Goal: Communication & Community: Answer question/provide support

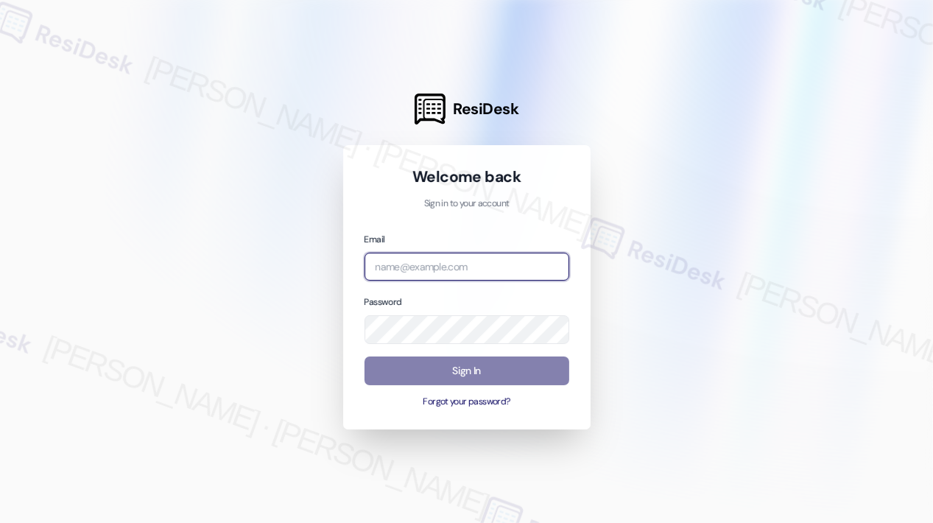
click at [431, 264] on input "email" at bounding box center [466, 266] width 205 height 29
click at [0, 522] on com-1password-button at bounding box center [0, 523] width 0 height 0
type input "automated-surveys-campus_living_centres-[PERSON_NAME].roles@campus_living_[DOMA…"
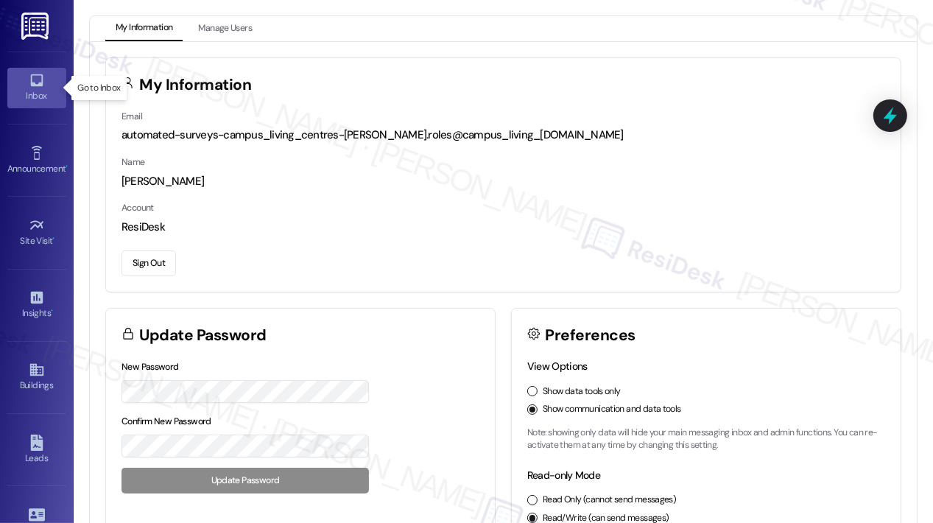
click at [38, 81] on icon at bounding box center [37, 80] width 16 height 16
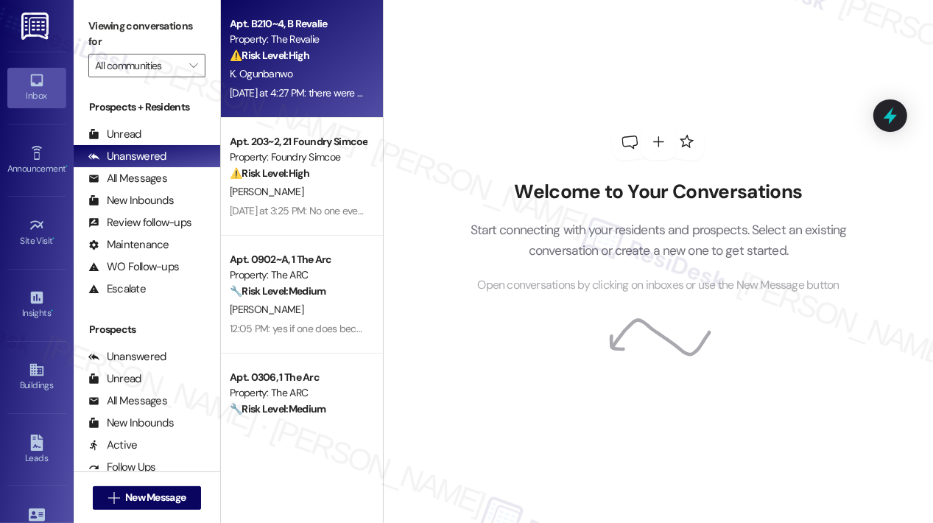
click at [320, 102] on div "[DATE] at 4:27 PM: there were dishes and containers as well that didn't belong …" at bounding box center [297, 93] width 139 height 18
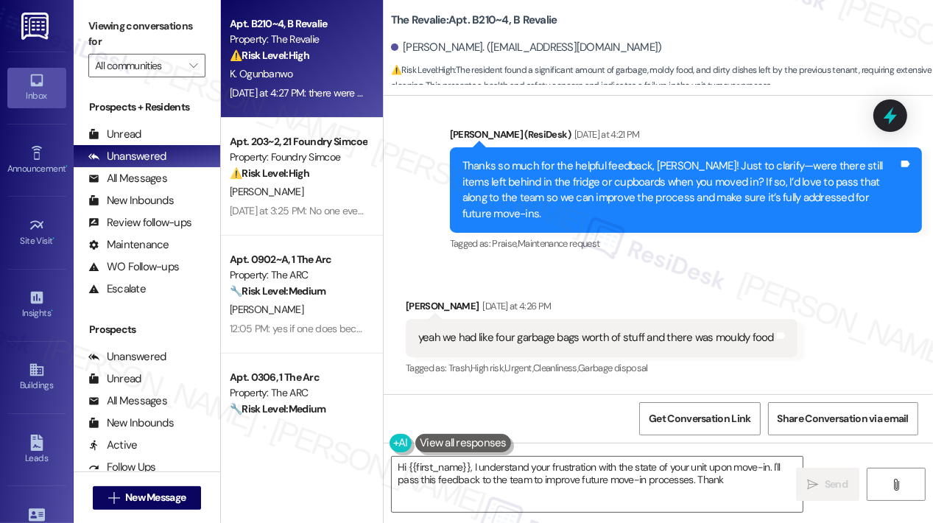
scroll to position [776, 0]
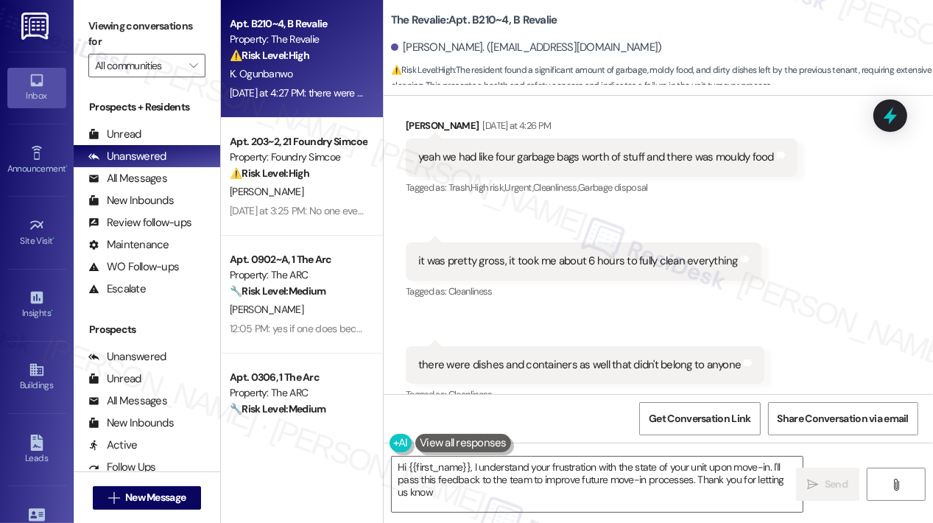
type textarea "Hi {{first_name}}, I understand your frustration with the state of your unit up…"
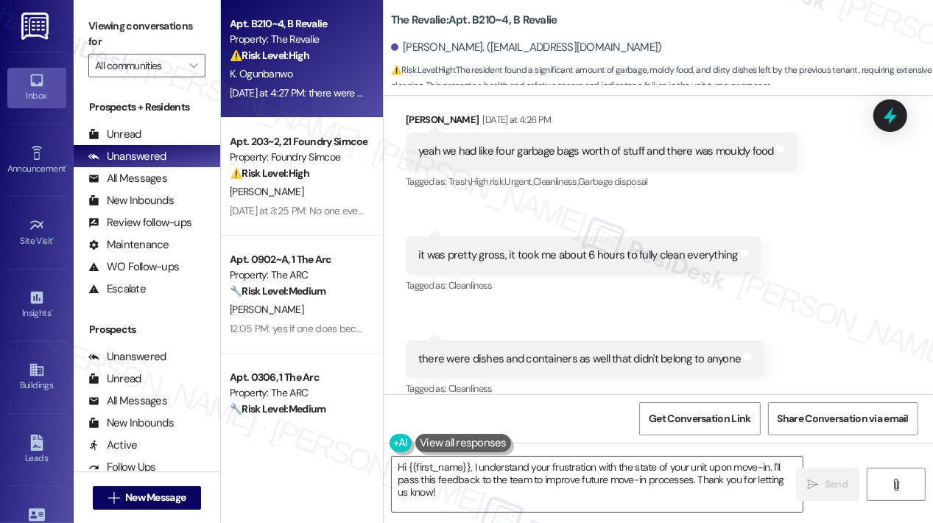
click at [845, 299] on div "Received via SMS [PERSON_NAME] [DATE] at 4:26 PM yeah we had like four garbage …" at bounding box center [657, 244] width 549 height 331
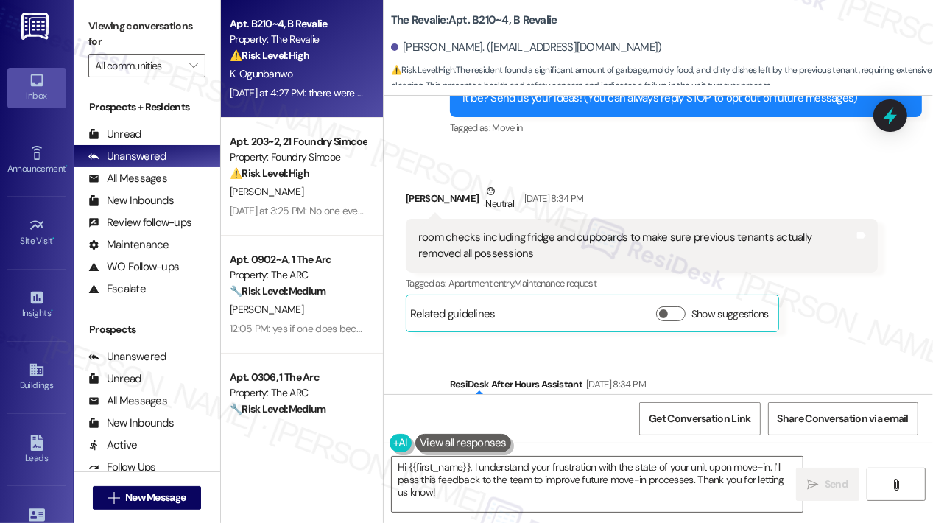
scroll to position [118, 0]
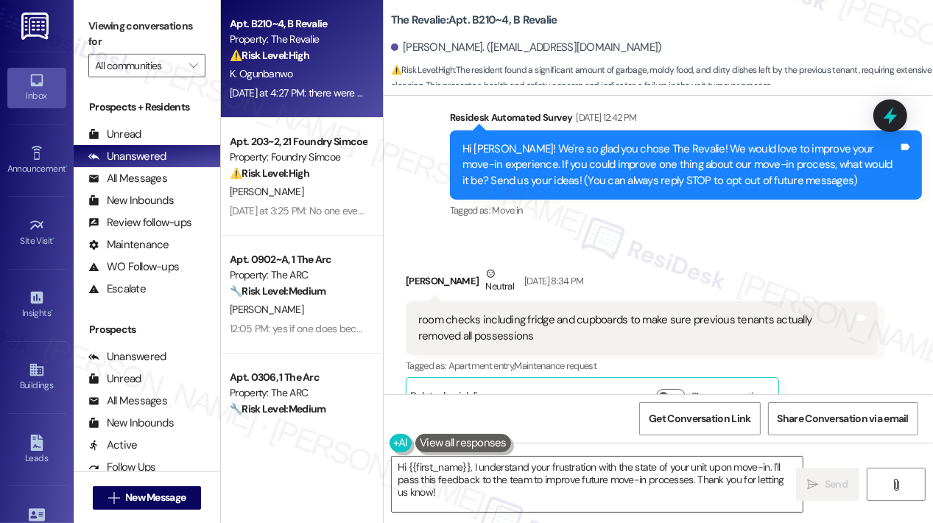
drag, startPoint x: 613, startPoint y: 336, endPoint x: 607, endPoint y: 275, distance: 61.4
click at [612, 333] on div "room checks including fridge and cupboards to make sure previous tenants actual…" at bounding box center [636, 328] width 436 height 32
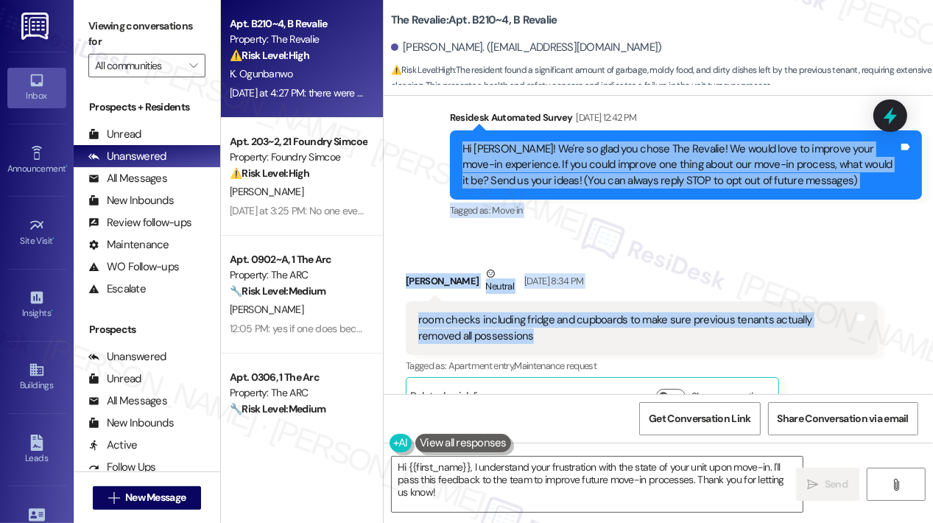
drag, startPoint x: 461, startPoint y: 149, endPoint x: 503, endPoint y: 326, distance: 181.6
click at [504, 329] on div "Lease started [DATE] 8:00 PM Survey, sent via SMS Residesk Automated Survey [DA…" at bounding box center [657, 245] width 549 height 298
copy div "Hi [PERSON_NAME]! We're so glad you chose The Revalie! We would love to improve…"
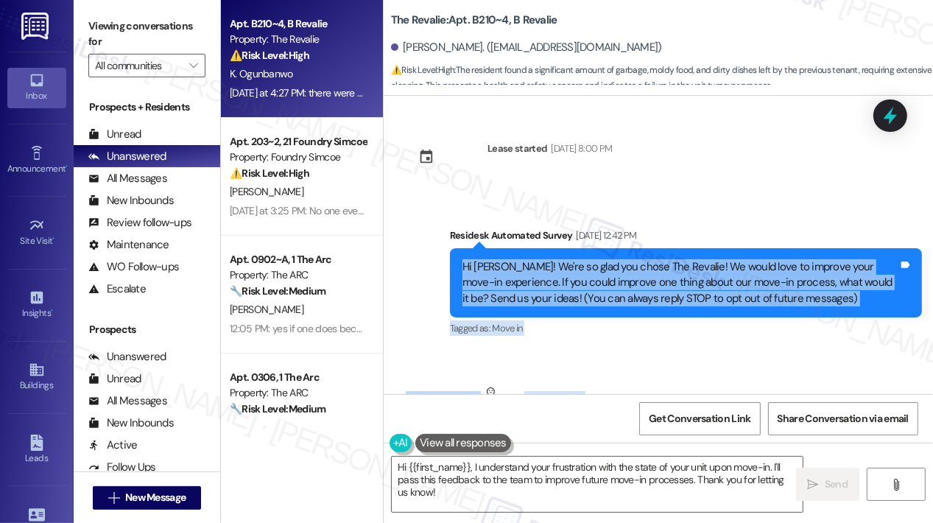
scroll to position [294, 0]
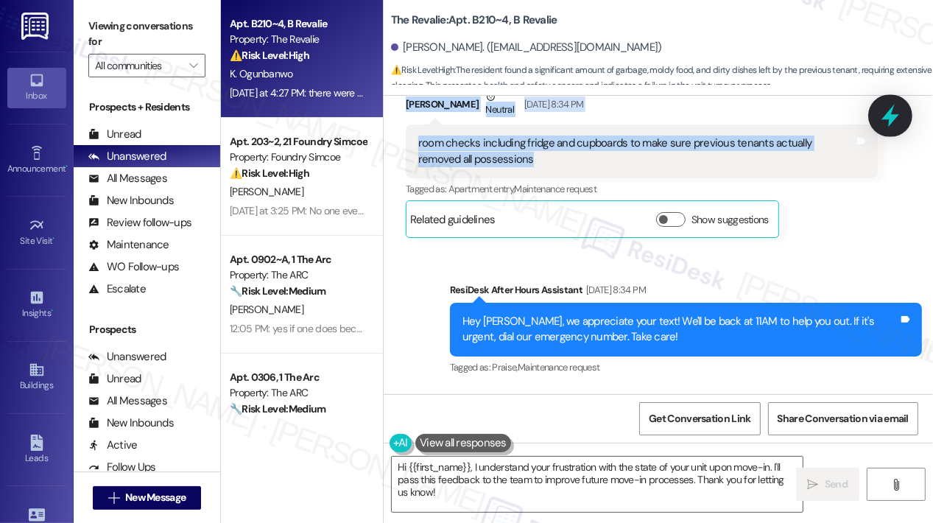
click at [891, 111] on icon at bounding box center [890, 116] width 18 height 23
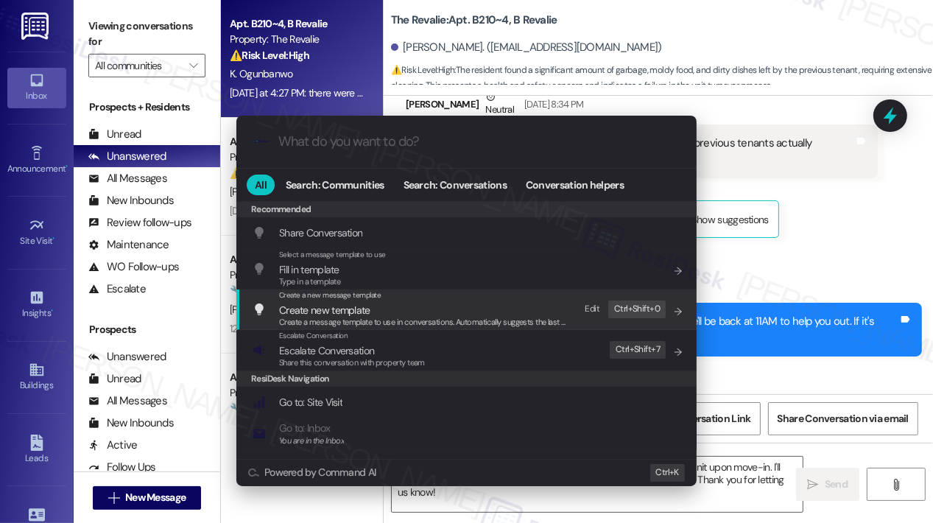
paste input "Move-In Feedback — Suggestion for Room Checks After Previous Tenants"
type input "Move-In Feedback — Suggestion for Room Checks After Previous Tenants"
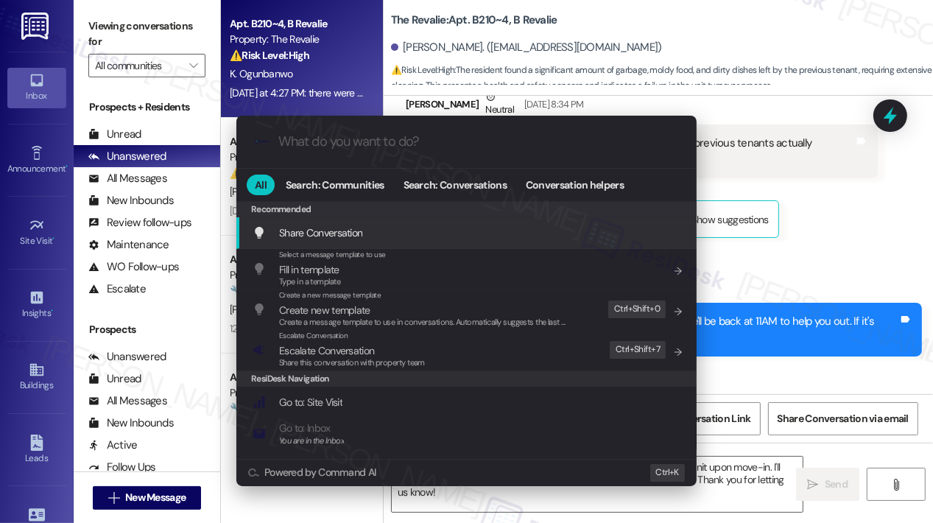
scroll to position [0, 0]
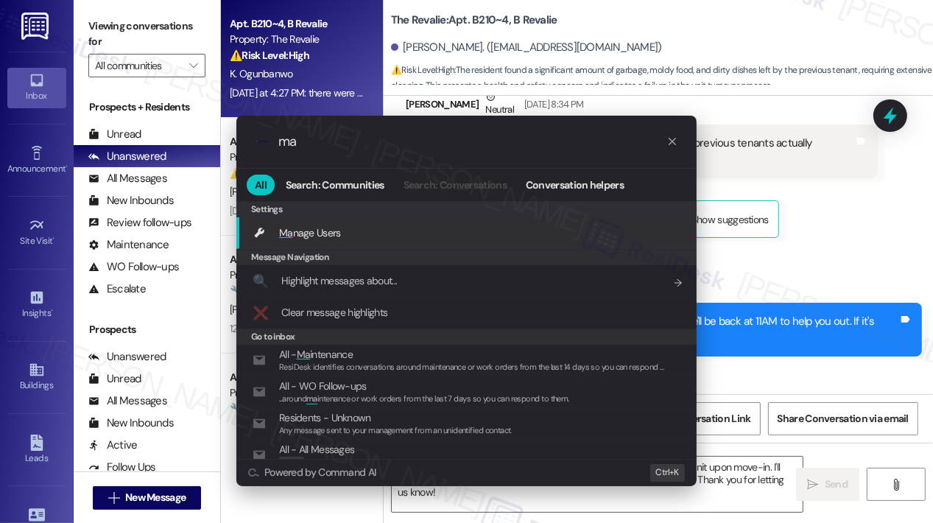
type input "m"
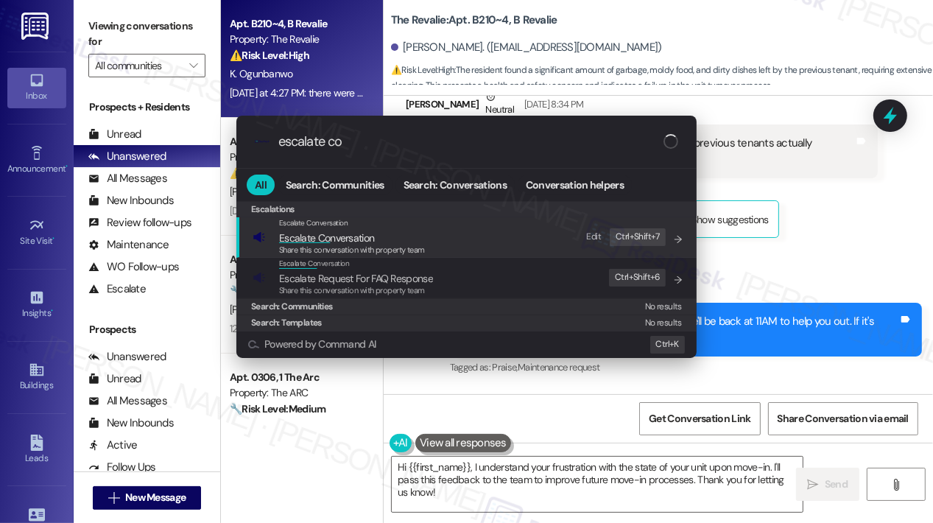
type input "escalate con"
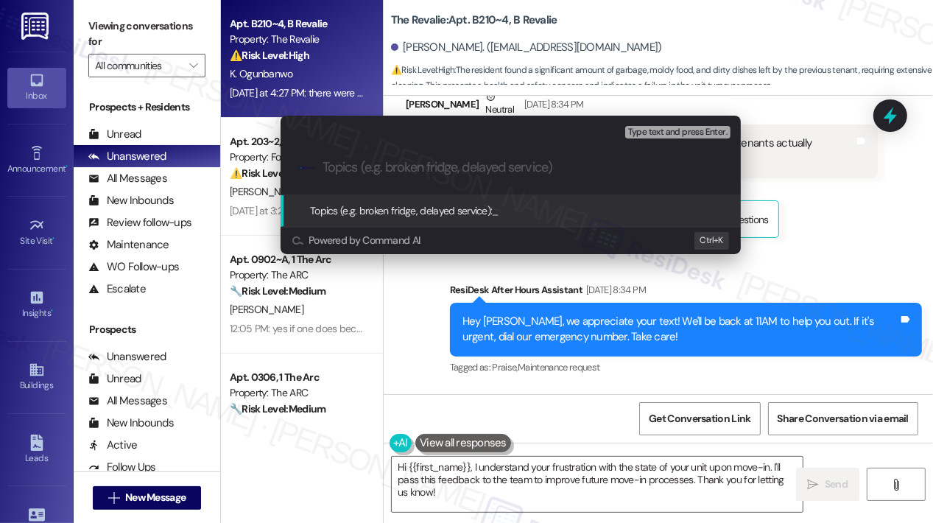
paste input "Move-In Feedback — Suggestion for Room Checks After Previous Tenants"
type input "Move-In Feedback — Suggestion for Room Checks After Previous Tenants"
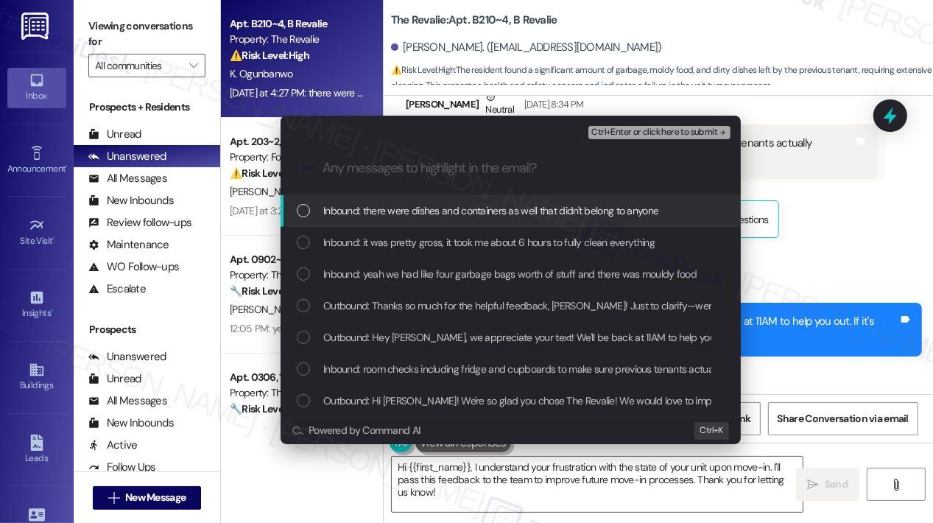
click at [295, 203] on div "Inbound: there were dishes and containers as well that didn't belong to anyone" at bounding box center [510, 211] width 460 height 32
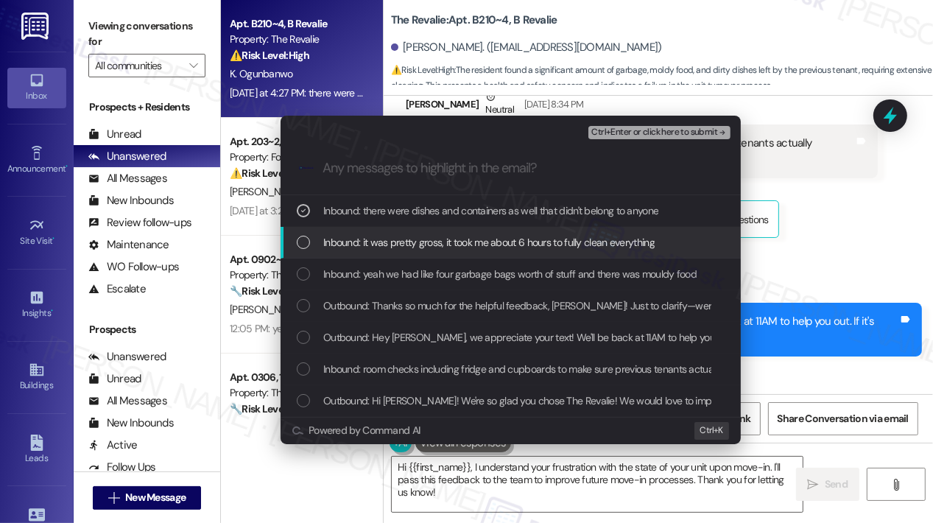
click at [314, 236] on div "Inbound: it was pretty gross, it took me about 6 hours to fully clean everything" at bounding box center [512, 242] width 431 height 16
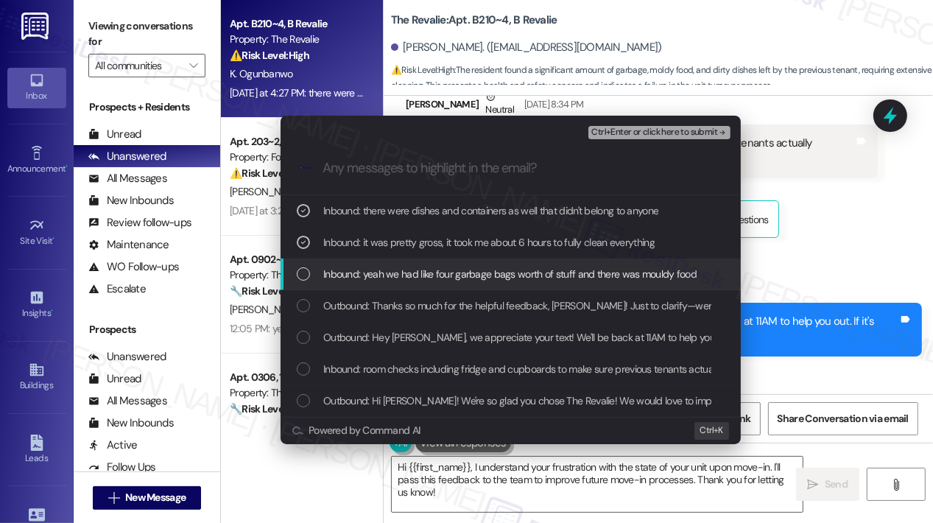
click at [314, 266] on div "Inbound: yeah we had like four garbage bags worth of stuff and there was mouldy…" at bounding box center [512, 274] width 431 height 16
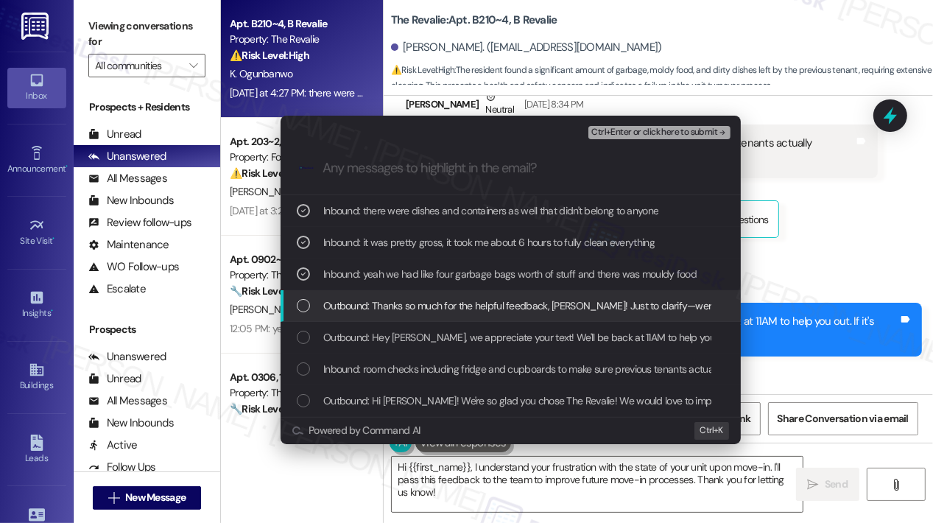
click at [320, 297] on div "Outbound: Thanks so much for the helpful feedback, [PERSON_NAME]! Just to clari…" at bounding box center [512, 305] width 431 height 16
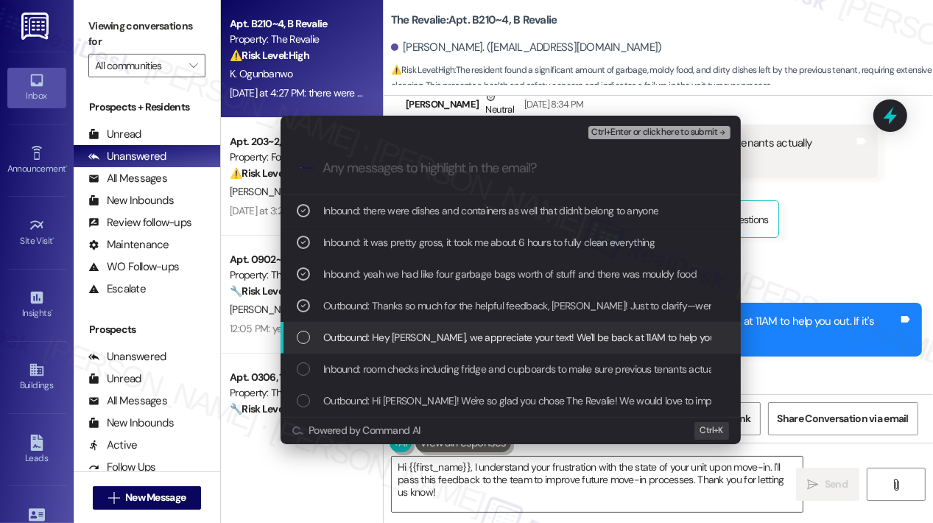
click at [319, 329] on div "Outbound: Hey [PERSON_NAME], we appreciate your text! We'll be back at 11AM to …" at bounding box center [512, 337] width 431 height 16
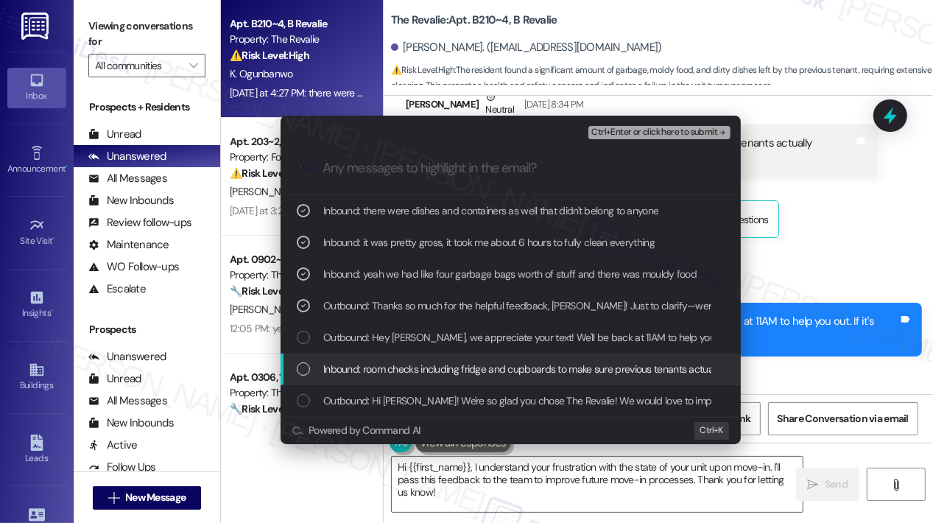
click at [323, 367] on span "Inbound: room checks including fridge and cupboards to make sure previous tenan…" at bounding box center [576, 369] width 506 height 16
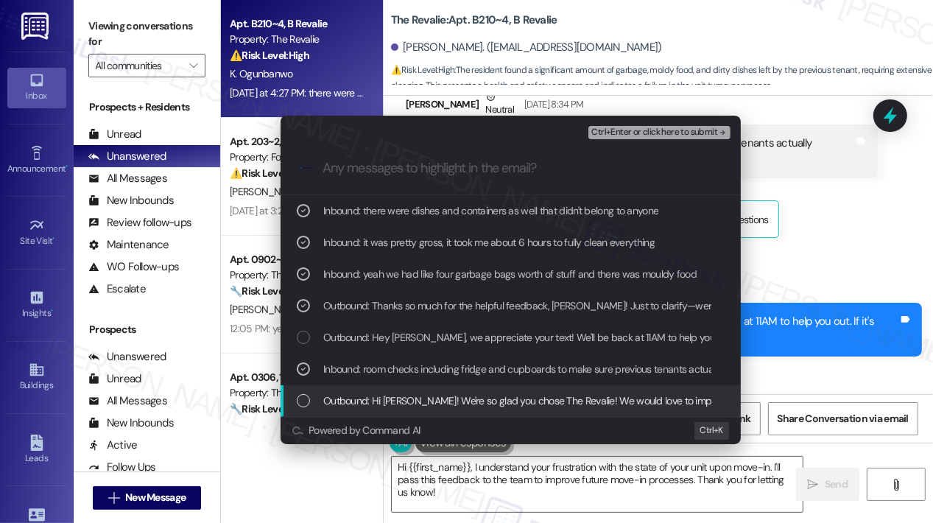
click at [583, 397] on span "Outbound: Hi [PERSON_NAME]! We're so glad you chose The Revalie! We would love …" at bounding box center [917, 400] width 1189 height 16
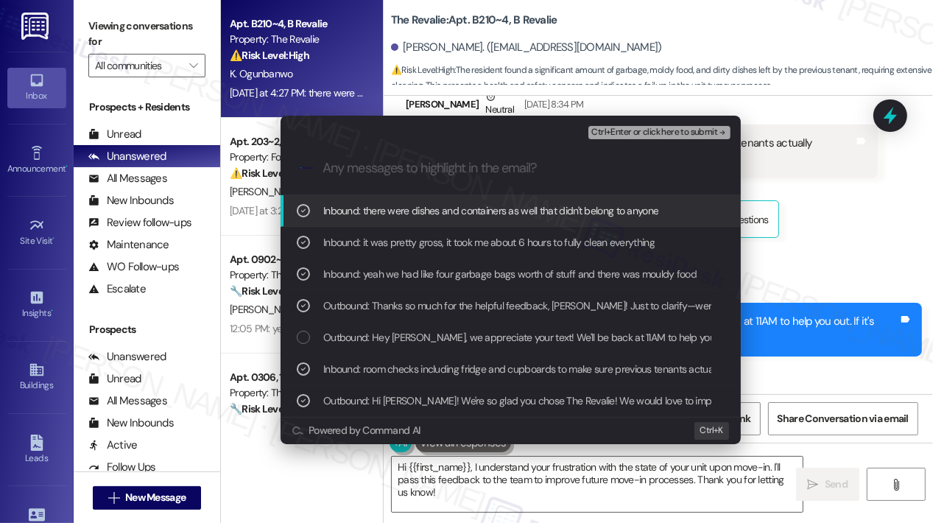
click at [647, 135] on span "Ctrl+Enter or click here to submit" at bounding box center [654, 132] width 126 height 10
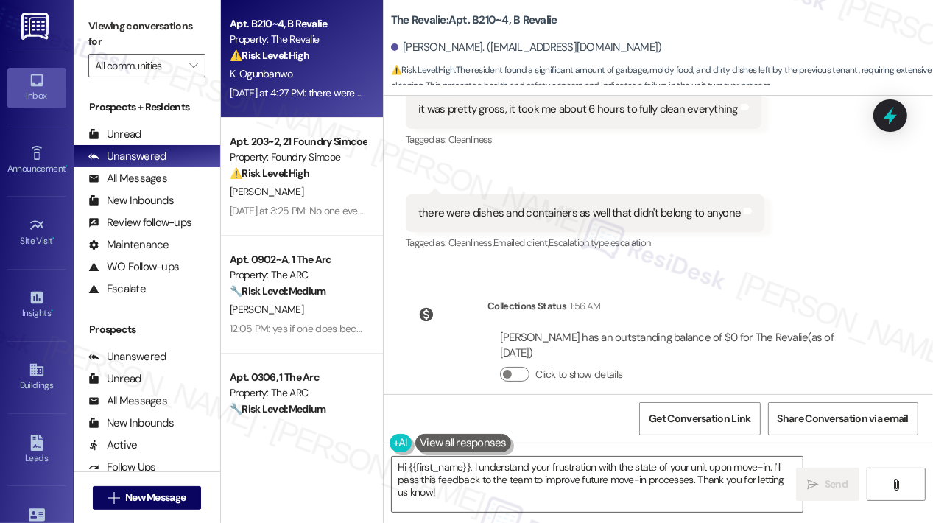
scroll to position [927, 0]
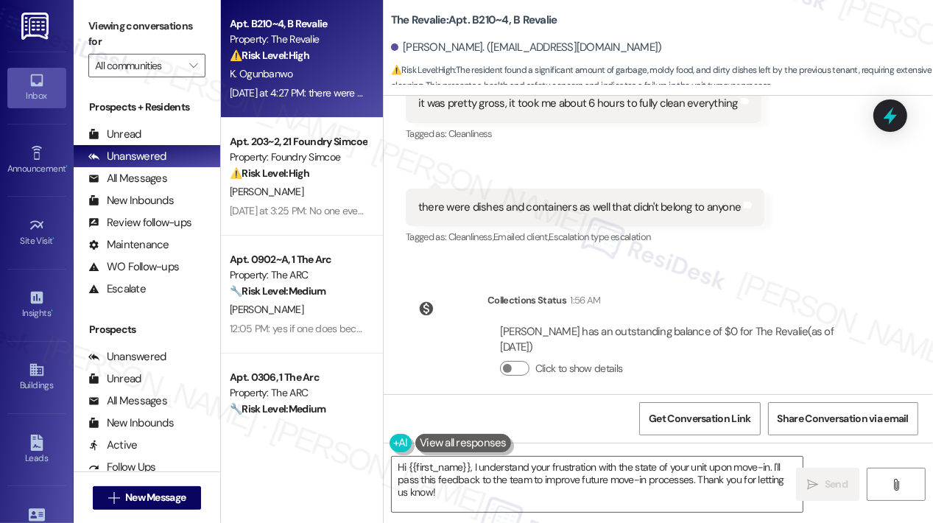
click at [791, 281] on div "Collections Status 1:56 AM [PERSON_NAME] has an outstanding balance of $0 for T…" at bounding box center [642, 345] width 494 height 129
click at [689, 495] on textarea "Hi {{first_name}}, I understand your frustration with the state of your unit up…" at bounding box center [597, 483] width 411 height 55
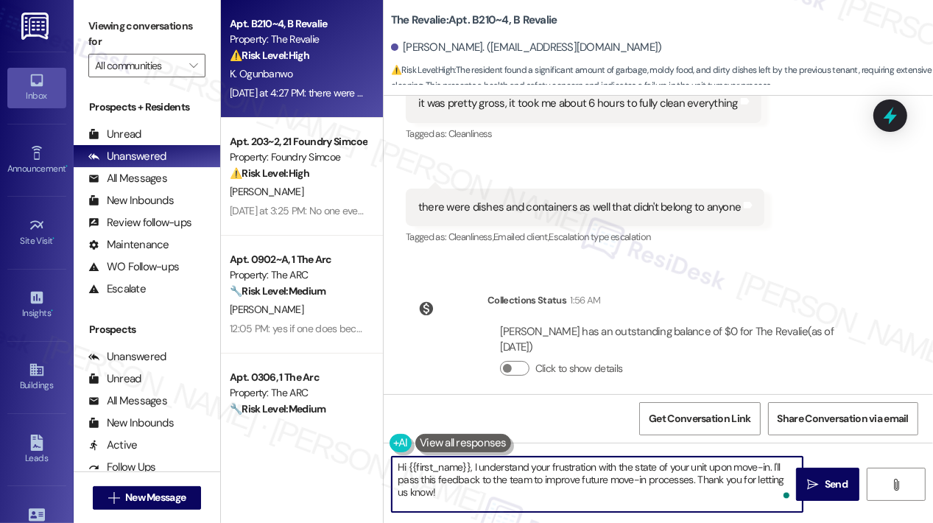
click at [689, 495] on textarea "Hi {{first_name}}, I understand your frustration with the state of your unit up…" at bounding box center [597, 483] width 411 height 55
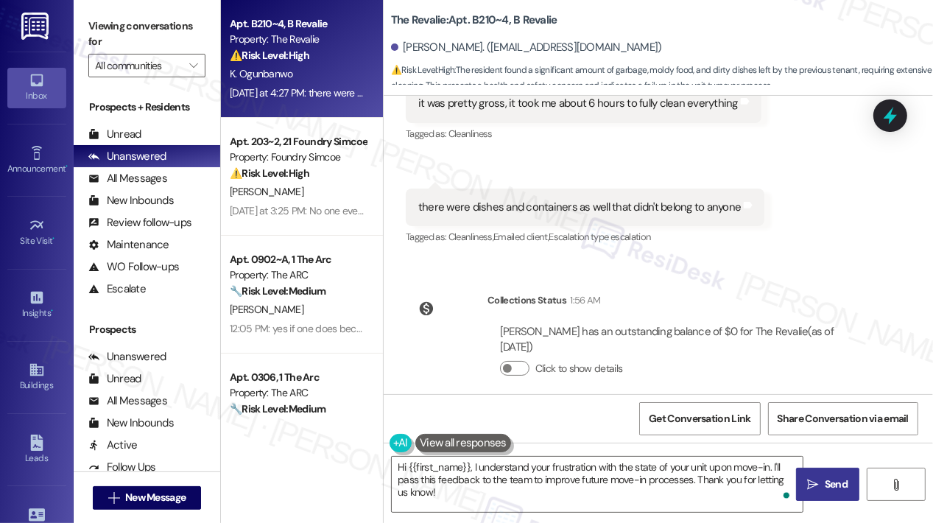
click at [839, 478] on span "Send" at bounding box center [835, 483] width 23 height 15
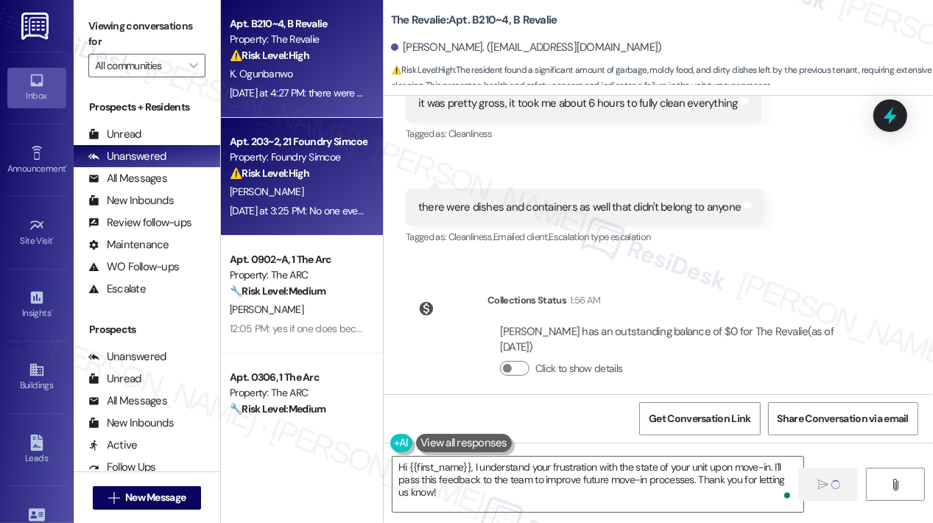
click at [340, 192] on div "[PERSON_NAME]" at bounding box center [297, 192] width 139 height 18
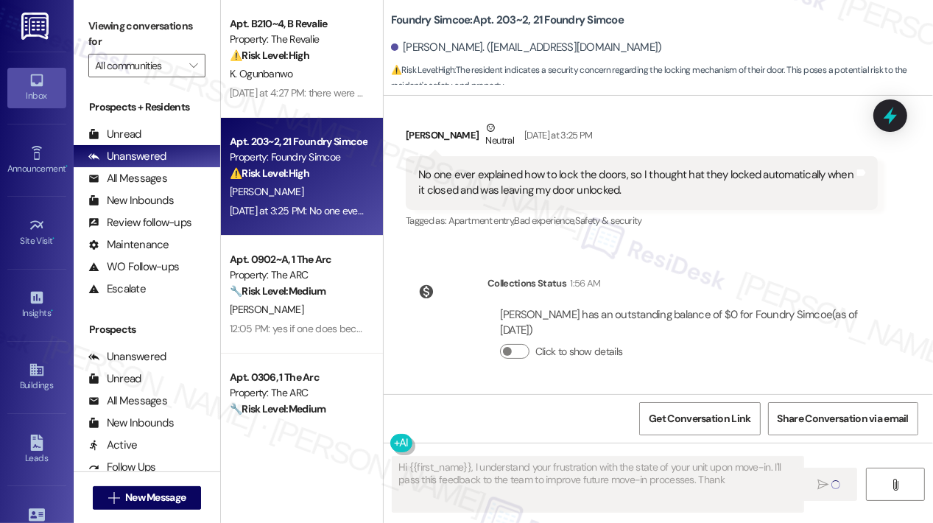
scroll to position [263, 0]
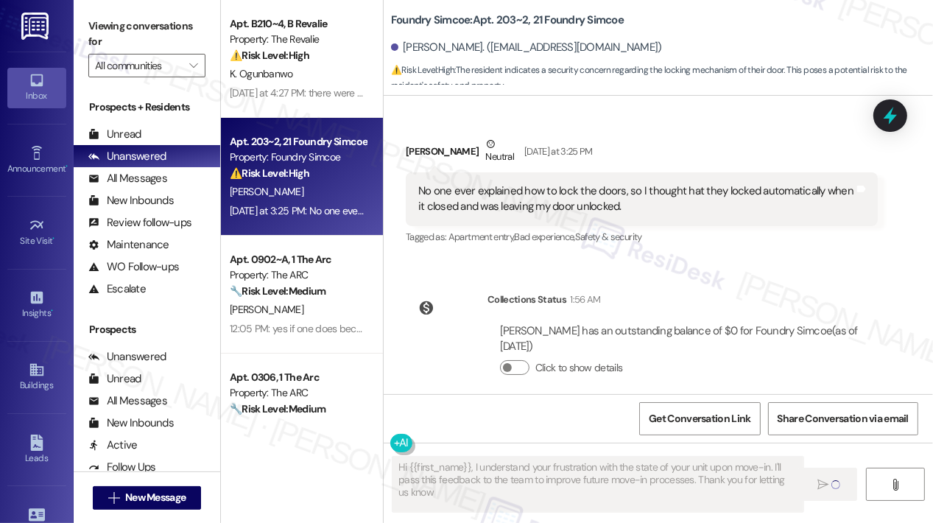
type textarea "Hi {{first_name}}, I understand your frustration with the state of your unit up…"
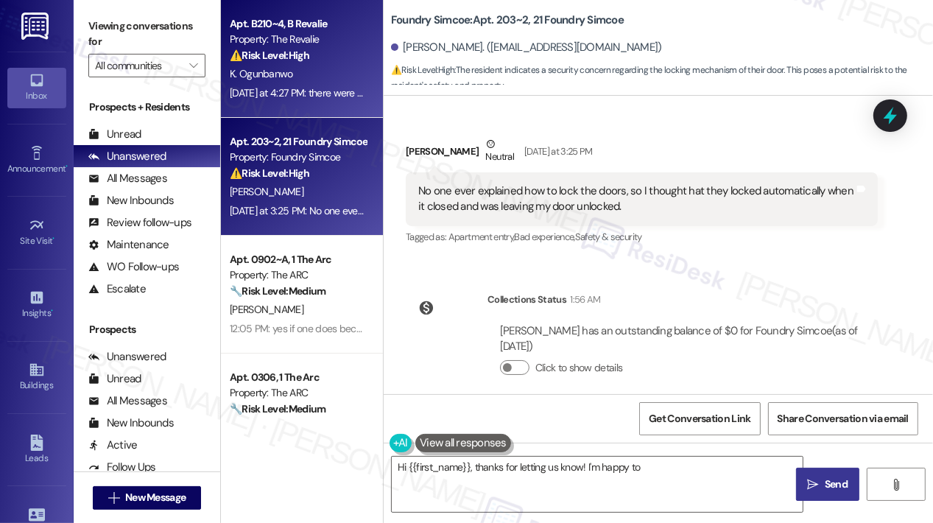
type textarea "Hi {{first_name}}, thanks for letting us know! I'm happy to help"
click at [338, 74] on div "K. Ogunbanwo" at bounding box center [297, 74] width 139 height 18
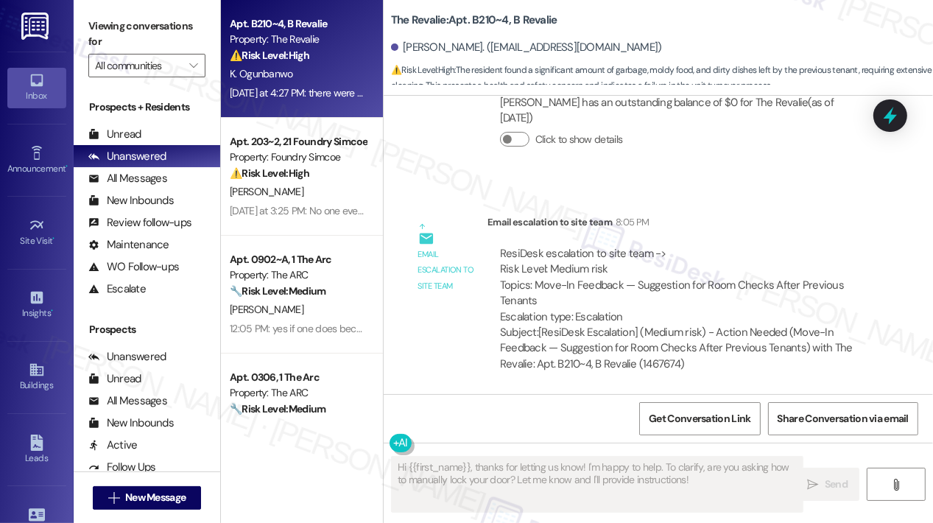
scroll to position [1281, 0]
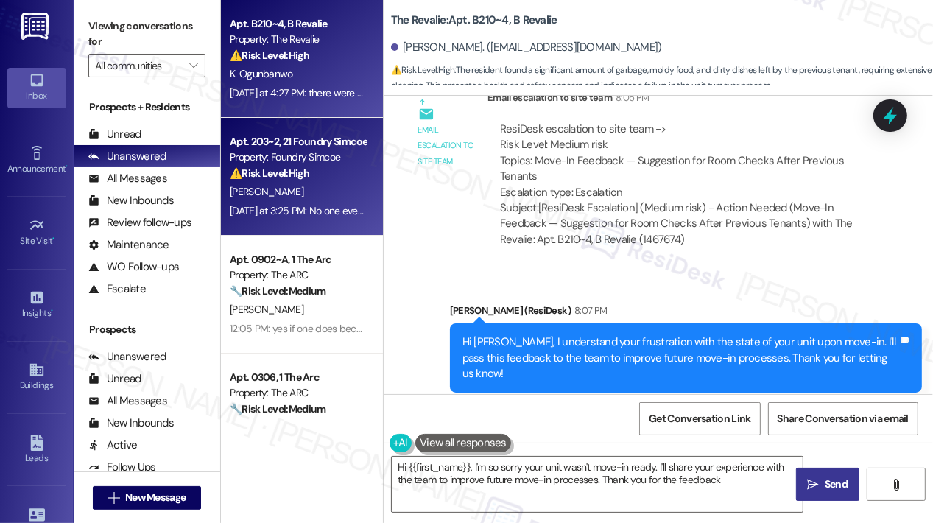
type textarea "Hi {{first_name}}, I'm so sorry your unit wasn't move-in ready. I'll share your…"
click at [330, 226] on div "Apt. 203~2, 21 Foundry Simcoe Property: Foundry Simcoe ⚠️ Risk Level: High The …" at bounding box center [302, 177] width 162 height 118
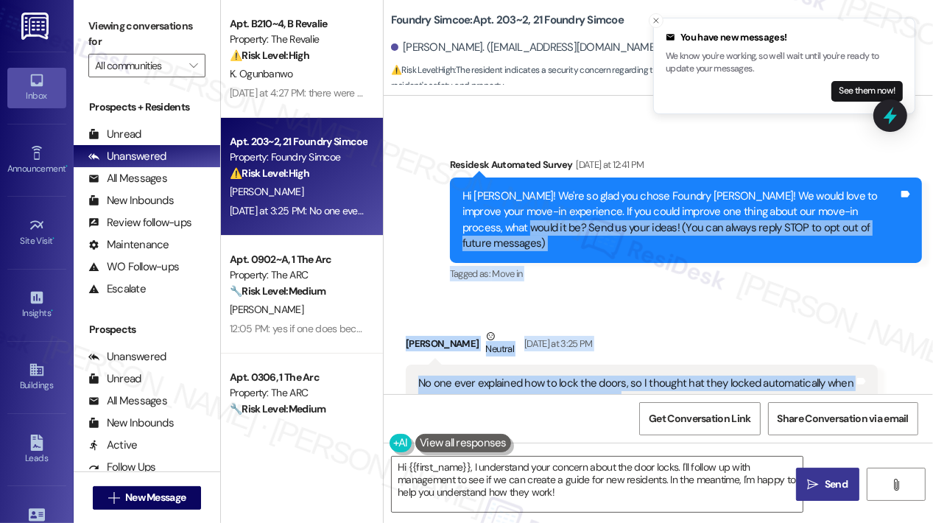
scroll to position [42, 0]
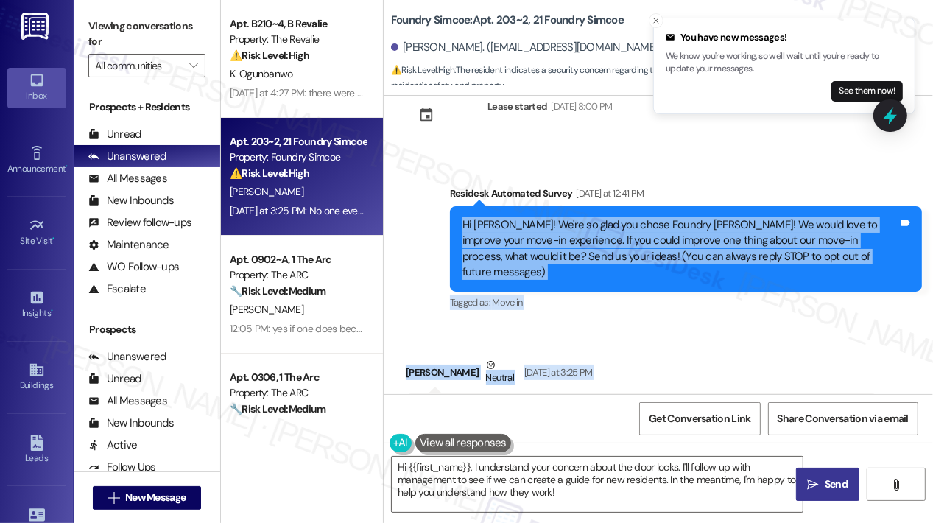
drag, startPoint x: 658, startPoint y: 265, endPoint x: 456, endPoint y: 226, distance: 205.4
click at [456, 226] on div "Lease started [DATE] 8:00 PM Survey, sent via SMS Residesk Automated Survey [DA…" at bounding box center [657, 245] width 549 height 298
copy div "Hi [PERSON_NAME]! We're so glad you chose Foundry [PERSON_NAME]! We would love …"
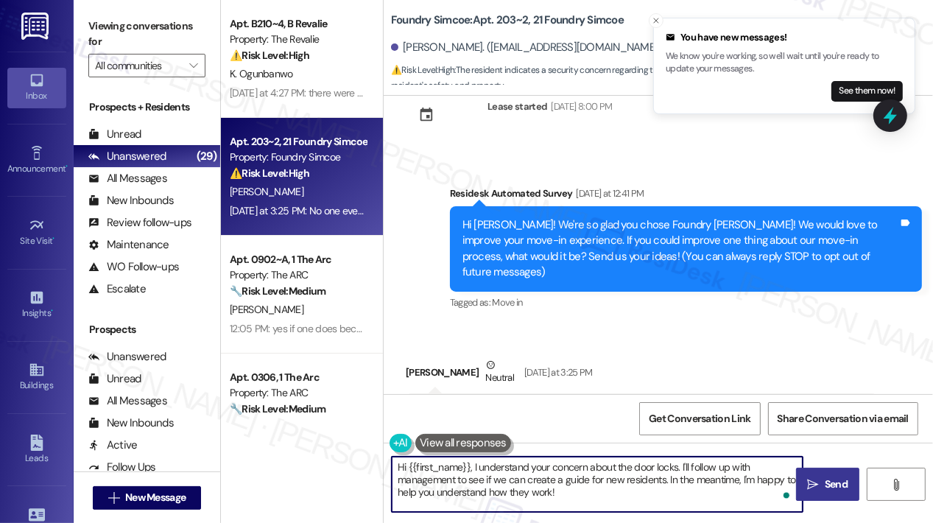
drag, startPoint x: 585, startPoint y: 503, endPoint x: 354, endPoint y: 452, distance: 236.8
click at [354, 452] on div "Apt. B210~4, B Revalie Property: The Revalie ⚠️ Risk Level: High The resident f…" at bounding box center [577, 261] width 712 height 523
paste textarea "Thanks for the feedback, [PERSON_NAME]—I’m really sorry no one explained the do…"
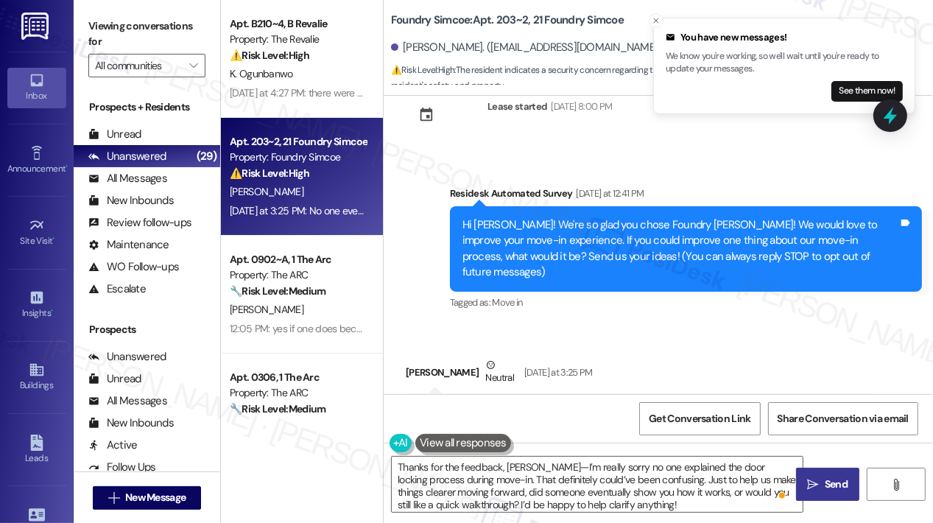
click at [824, 476] on span "Send" at bounding box center [835, 483] width 23 height 15
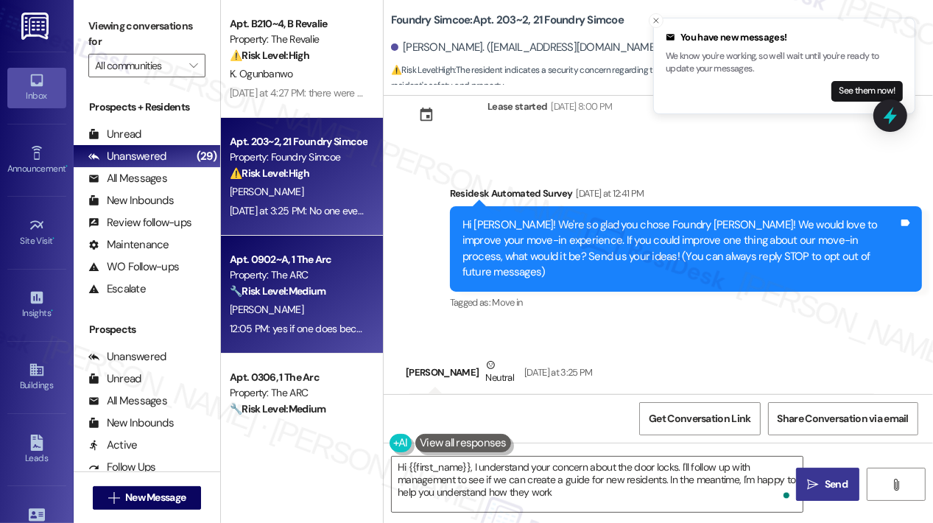
type textarea "Hi {{first_name}}, I understand your concern about the door locks. I'll follow …"
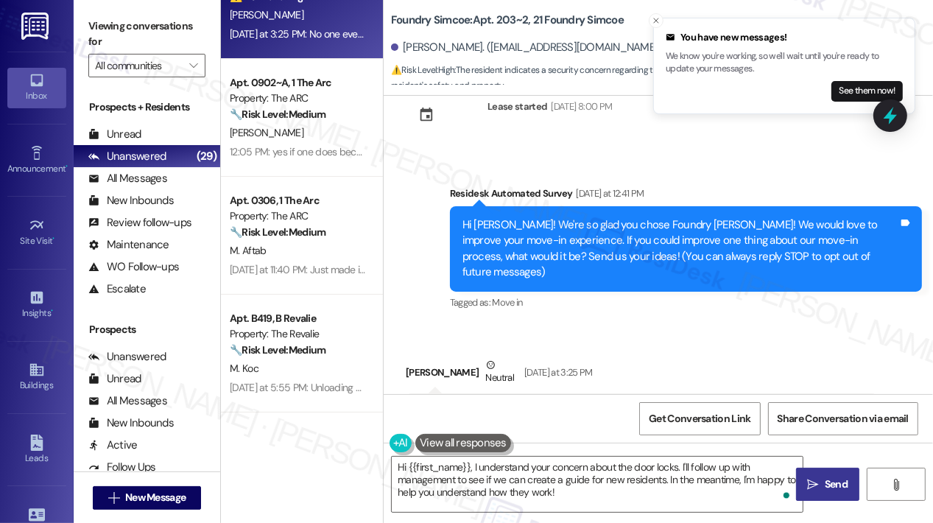
scroll to position [221, 0]
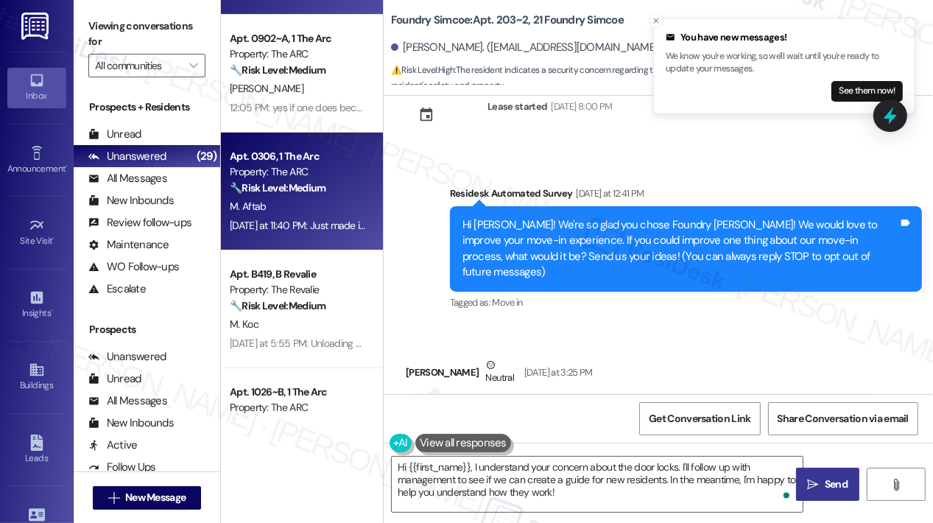
click at [294, 232] on div "[DATE] at 11:40 PM: Just made it harder to move in throughout the day [DATE] at…" at bounding box center [297, 225] width 139 height 18
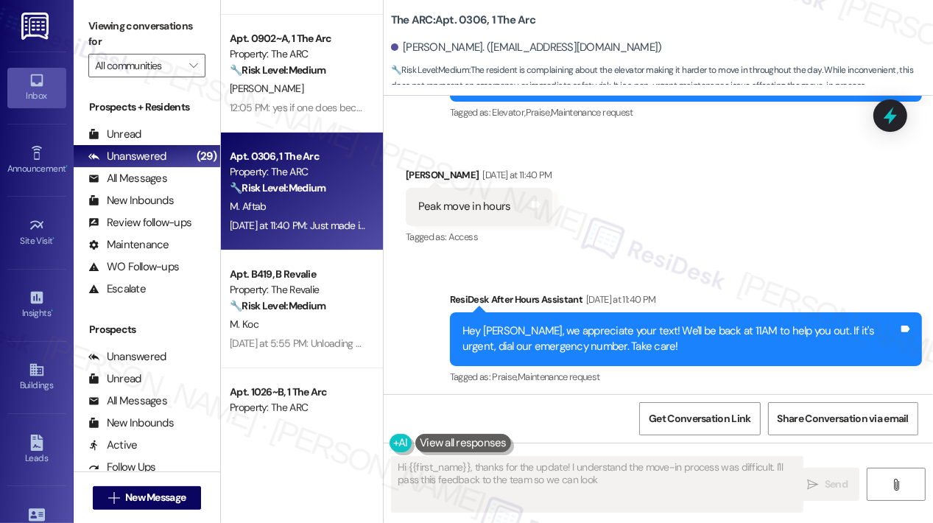
scroll to position [671, 0]
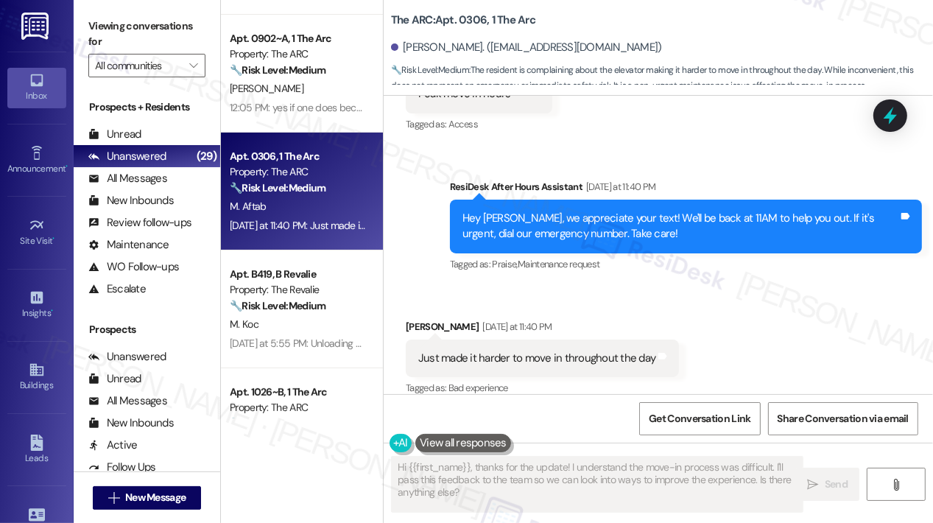
click at [642, 267] on div "Sent via SMS ResiDesk After Hours Assistant [DATE] at 11:40 PM Hey [PERSON_NAME…" at bounding box center [686, 227] width 494 height 118
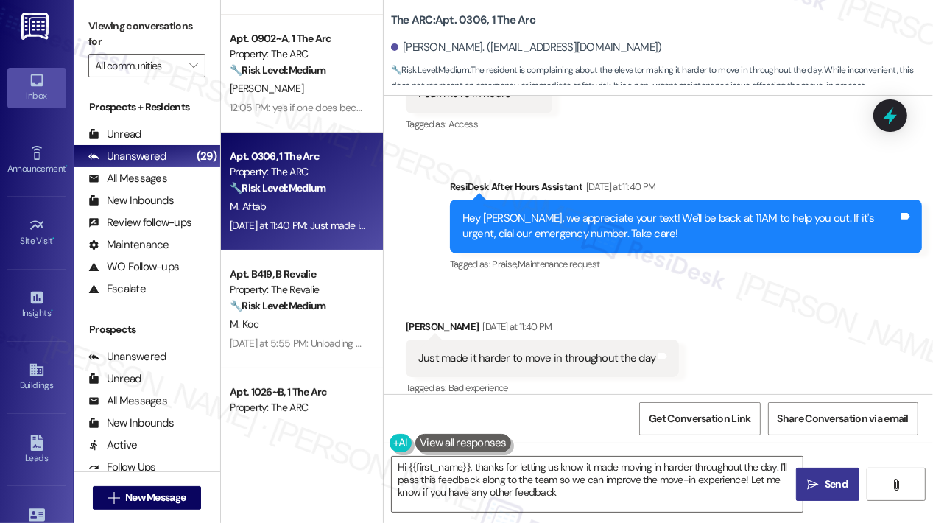
type textarea "Hi {{first_name}}, thanks for letting us know it made moving in harder througho…"
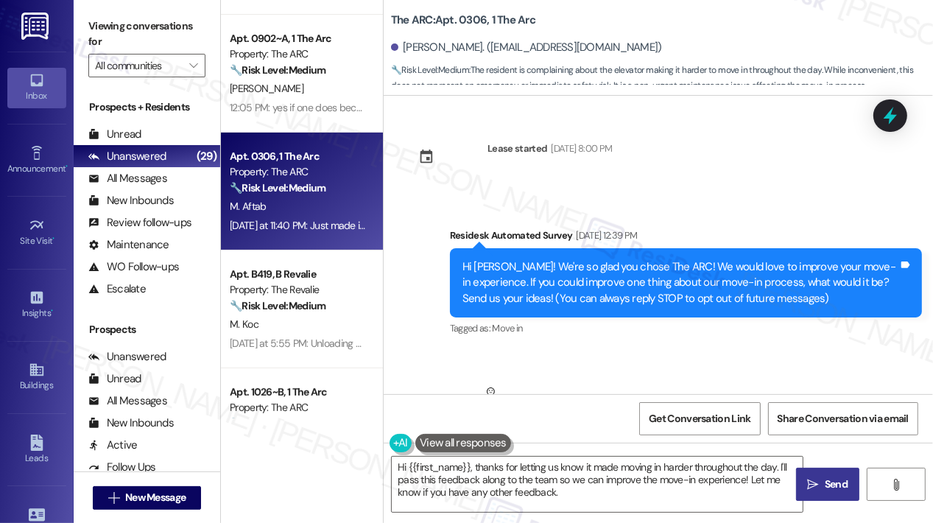
scroll to position [0, 0]
